Goal: Contribute content

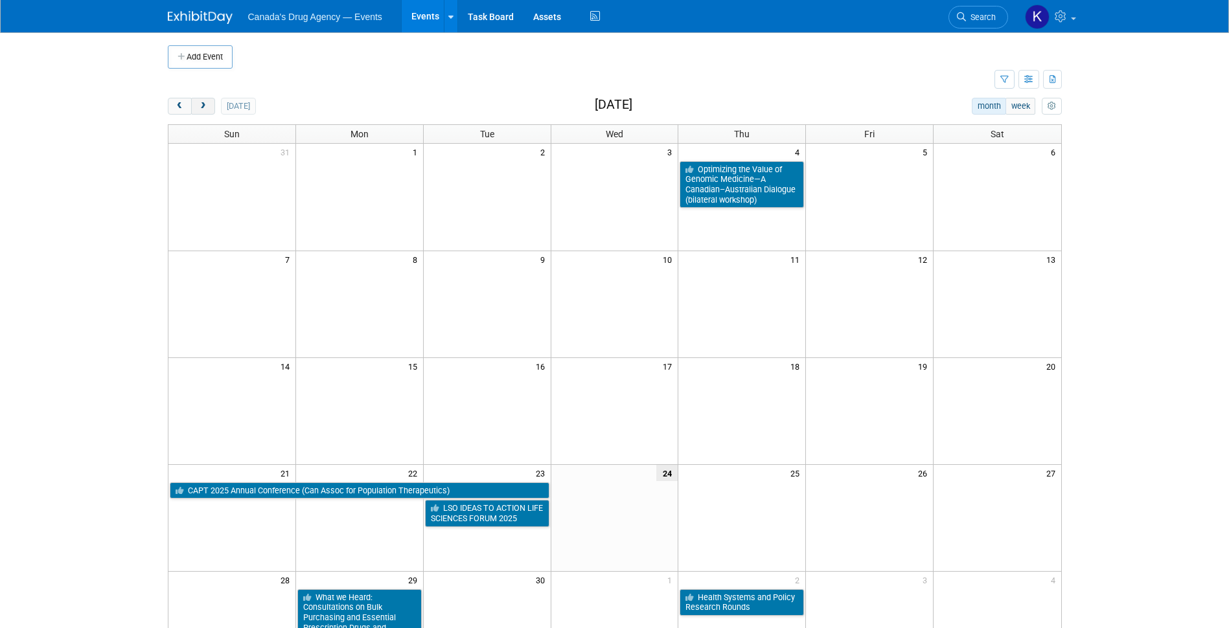
click at [203, 109] on span "next" at bounding box center [203, 106] width 10 height 8
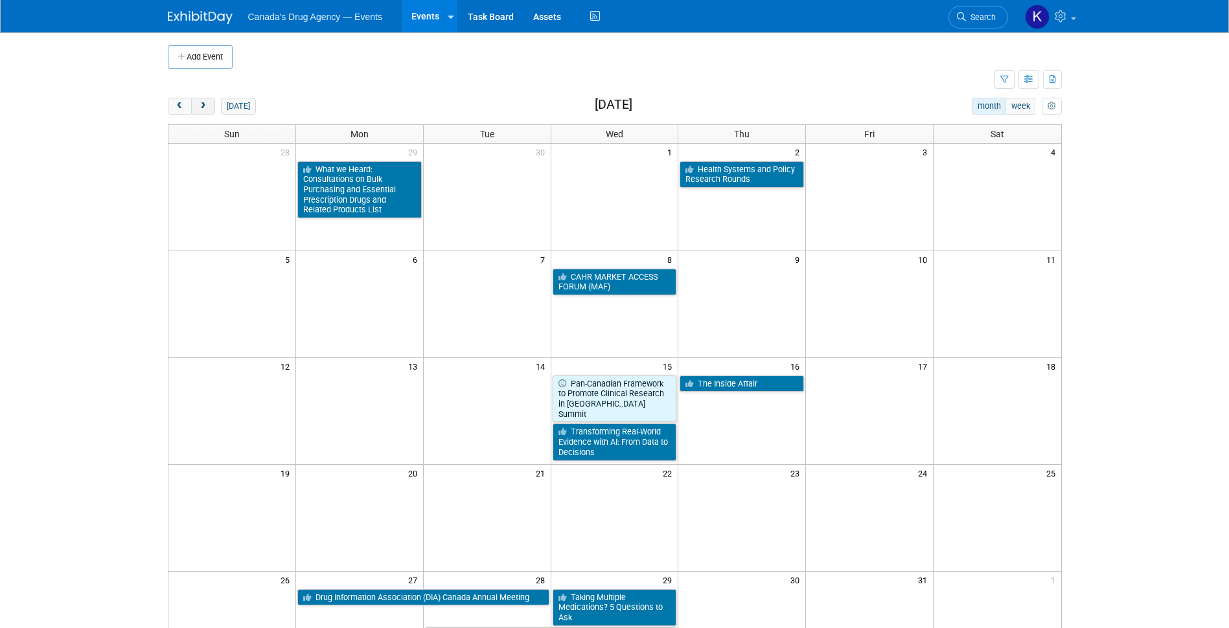
click at [203, 109] on span "next" at bounding box center [203, 106] width 10 height 8
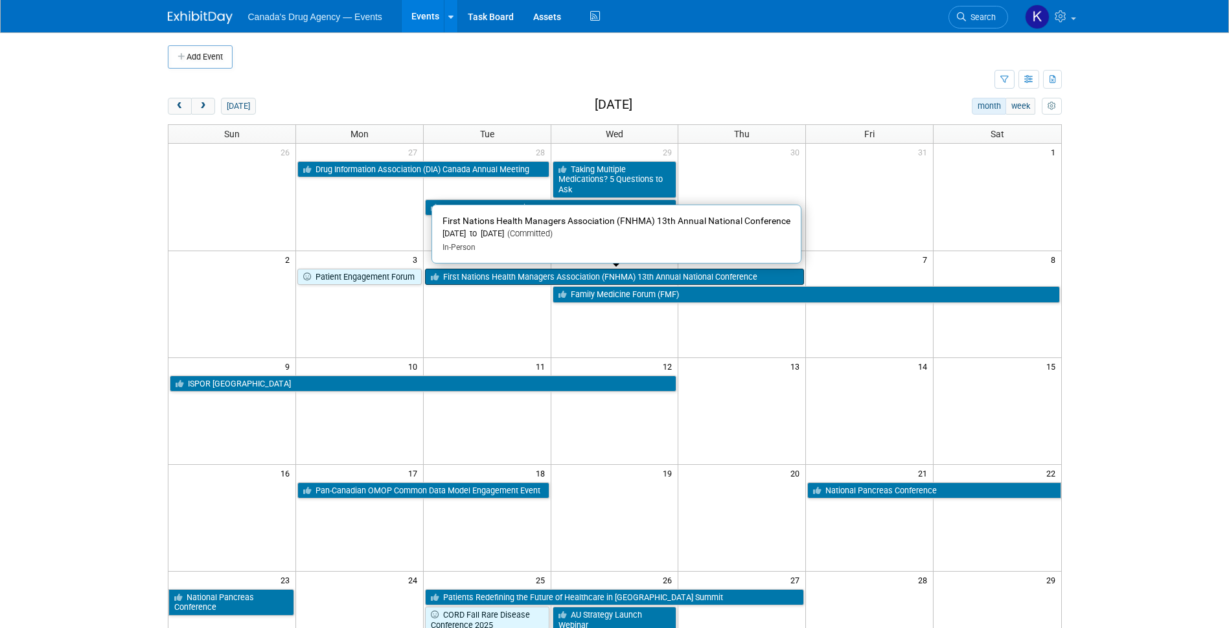
click at [494, 274] on link "First Nations Health Managers Association (FNHMA) 13th Annual National Conferen…" at bounding box center [615, 277] width 380 height 17
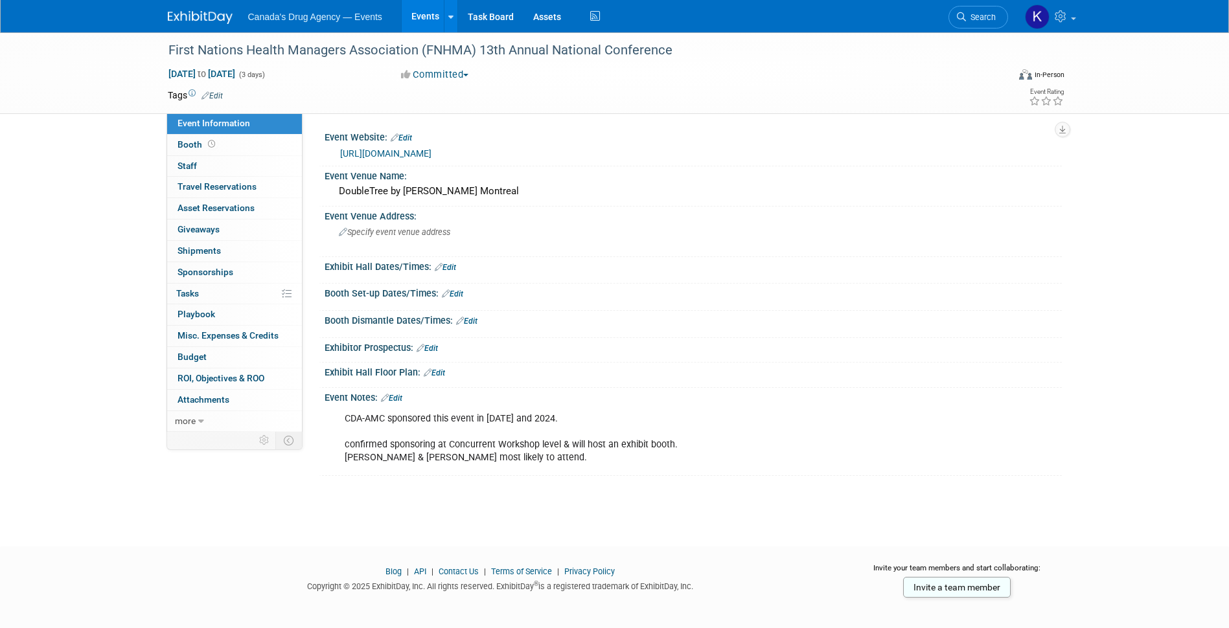
click at [400, 403] on div "CDA-AMC sponsored this event in [DATE] and 2024. confirmed sponsoring at Concur…" at bounding box center [691, 406] width 721 height 6
click at [391, 394] on link "Edit" at bounding box center [391, 398] width 21 height 9
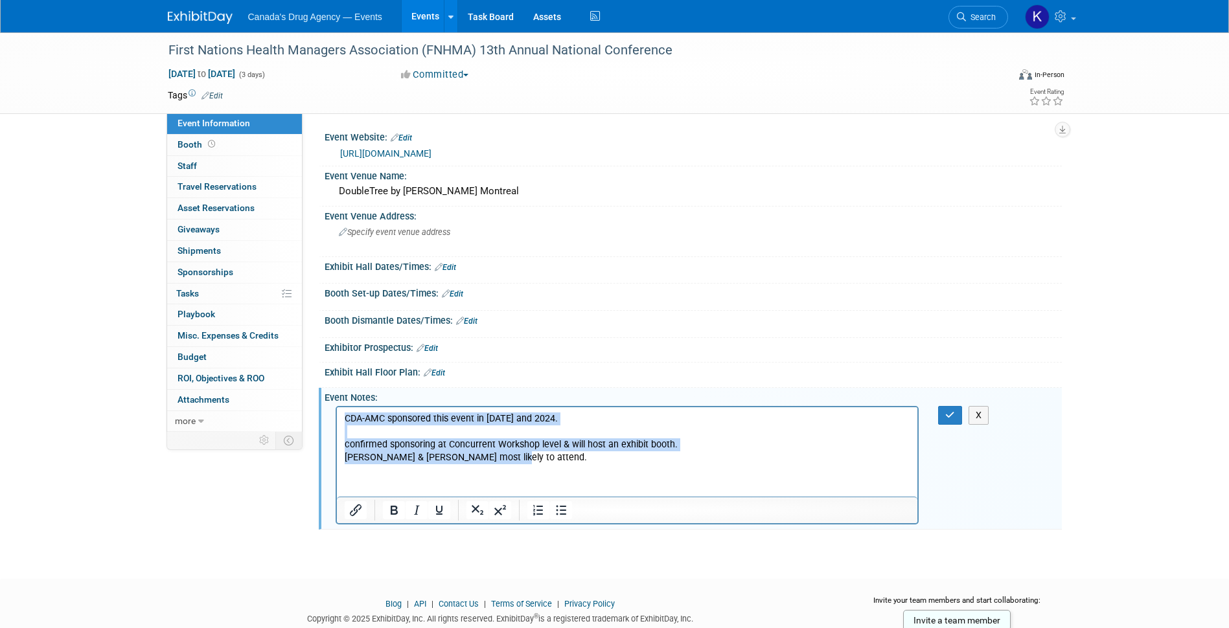
drag, startPoint x: 523, startPoint y: 460, endPoint x: 330, endPoint y: 403, distance: 200.6
click at [336, 407] on html "CDA-AMC sponsored this event in 2023 and 2024. confirmed sponsoring at Concurre…" at bounding box center [626, 435] width 581 height 57
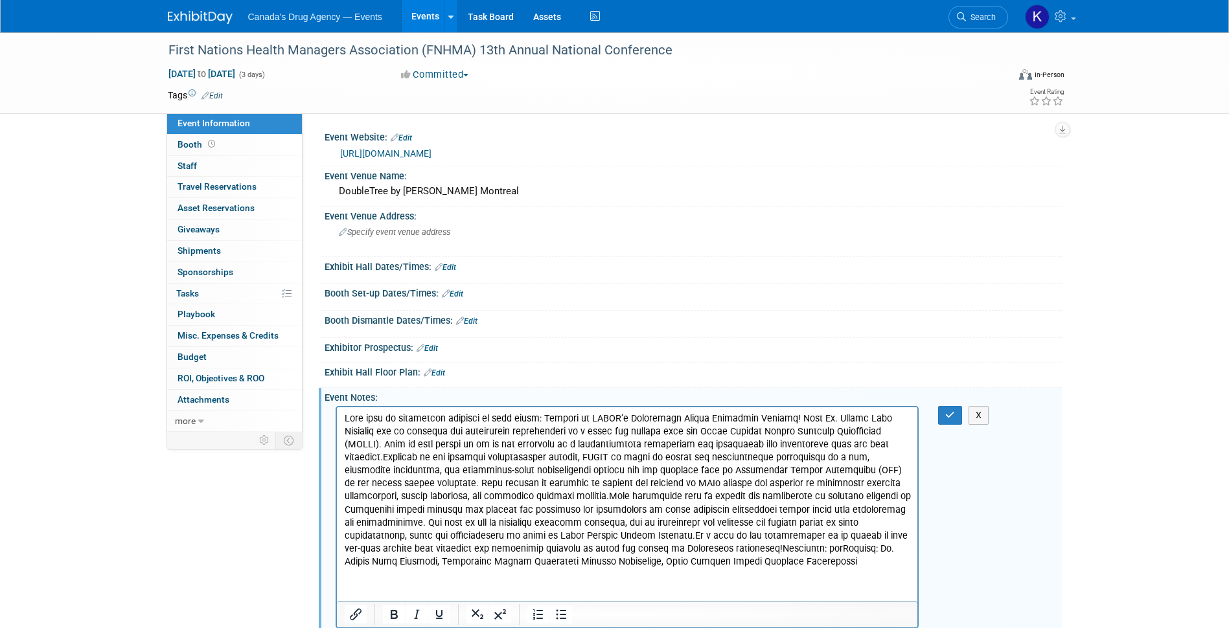
click at [454, 451] on p "Rich Text Area. Press ALT-0 for help." at bounding box center [627, 491] width 566 height 156
click at [540, 414] on p "Rich Text Area. Press ALT-0 for help." at bounding box center [627, 491] width 566 height 156
click at [789, 414] on p "Rich Text Area. Press ALT-0 for help." at bounding box center [627, 491] width 566 height 156
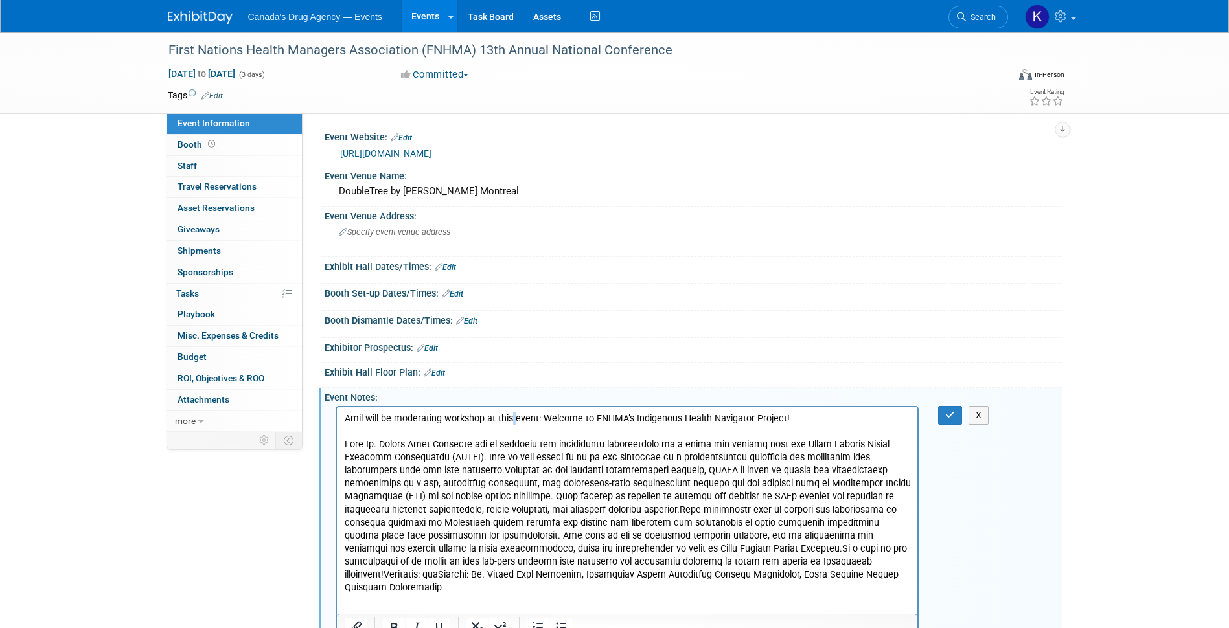
click at [513, 422] on p "Amil will be moderating workshop at this event: Welcome to FNHMA’s Indigenous H…" at bounding box center [627, 419] width 566 height 13
click at [543, 420] on p "Amil will be moderating workshop at this event: Welcome to FNHMA’s Indigenous H…" at bounding box center [627, 419] width 566 height 13
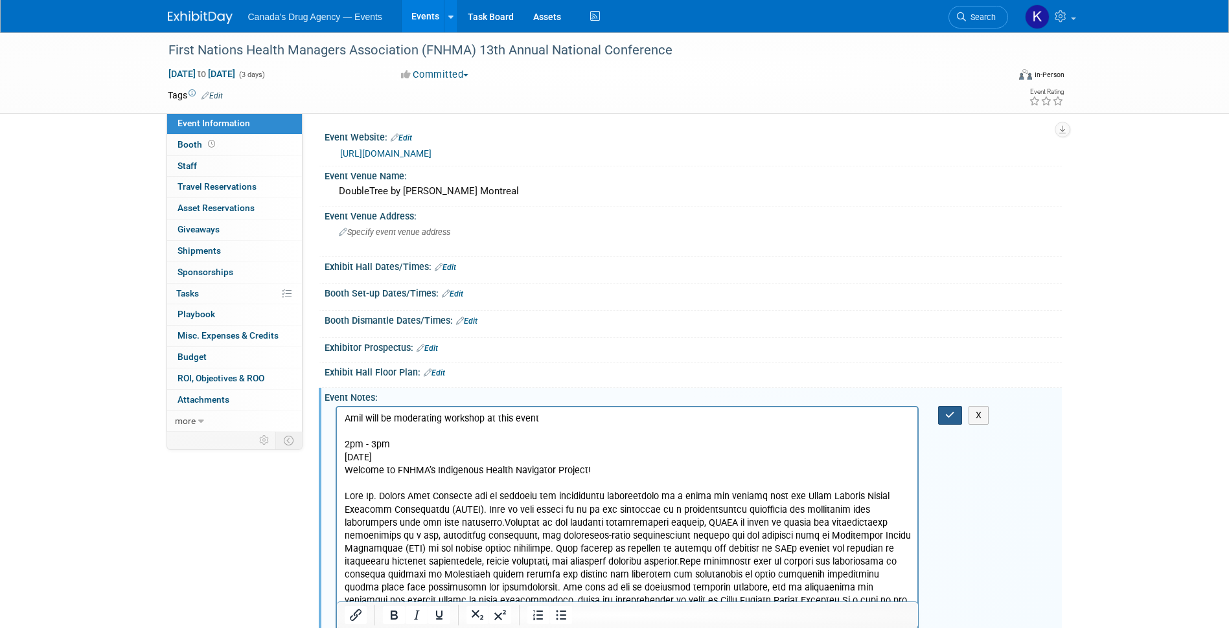
click at [955, 413] on icon "button" at bounding box center [950, 415] width 10 height 9
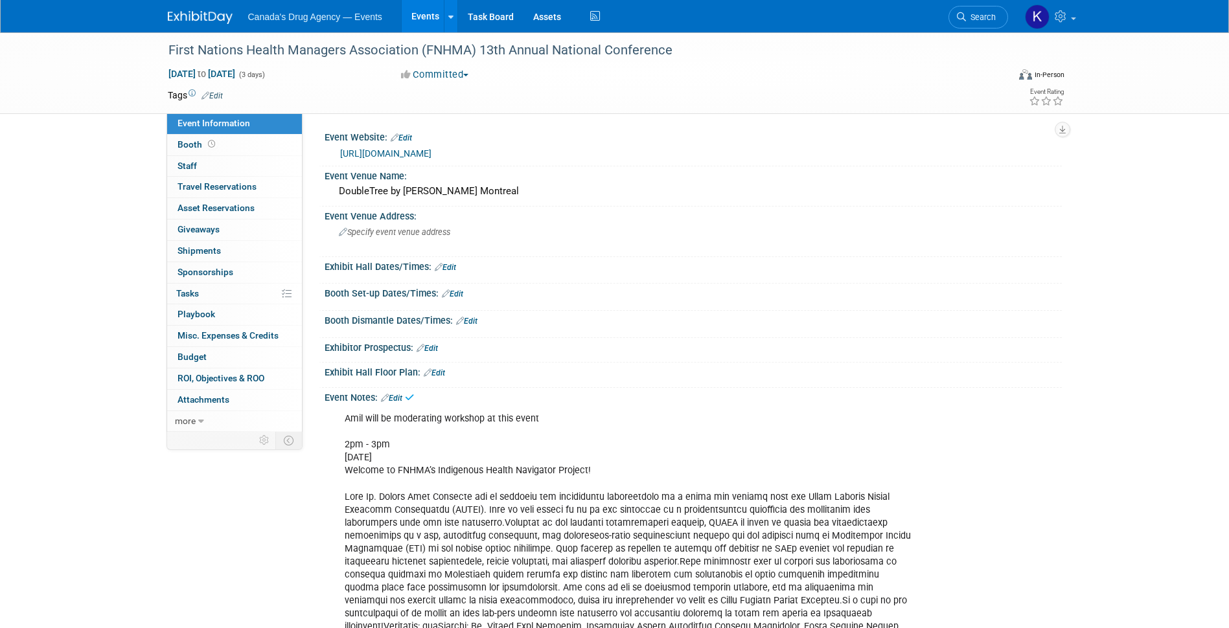
click at [314, 489] on div "Event Information Event Info Booth Booth 0 Staff 0 Staff 0 Travel Reservations …" at bounding box center [614, 345] width 913 height 626
click at [554, 528] on div "Amil will be moderating workshop at this event 2pm - 3pm November 6th Welcome t…" at bounding box center [627, 529] width 584 height 247
